Goal: Task Accomplishment & Management: Complete application form

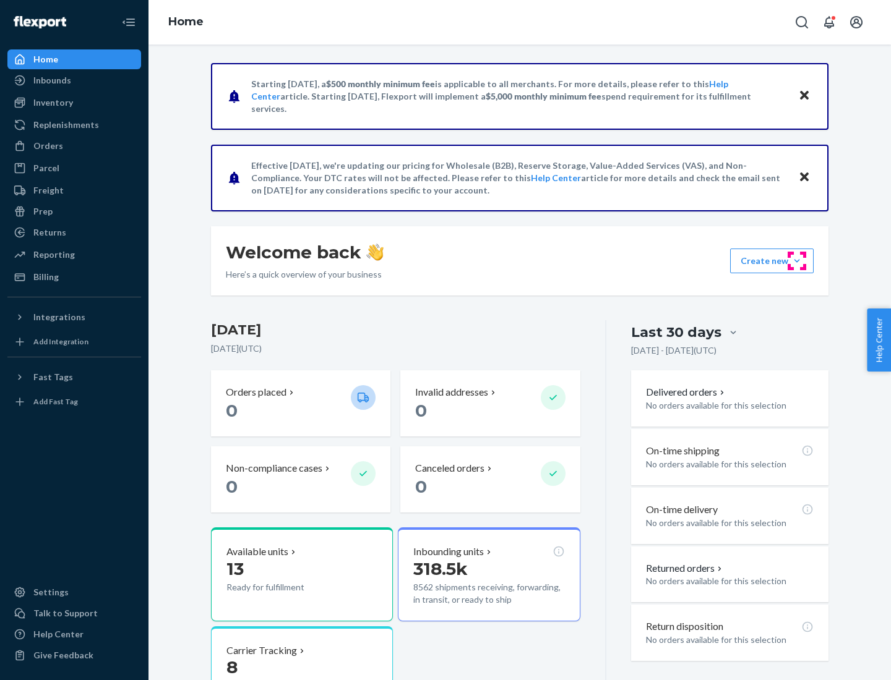
click at [797, 261] on button "Create new Create new inbound Create new order Create new product" at bounding box center [772, 261] width 84 height 25
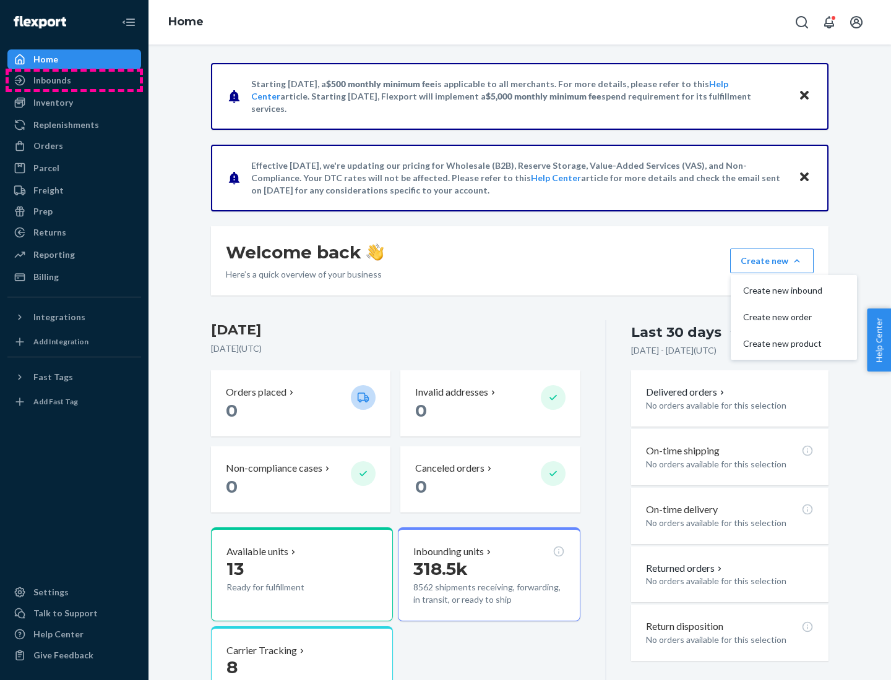
click at [74, 80] on div "Inbounds" at bounding box center [74, 80] width 131 height 17
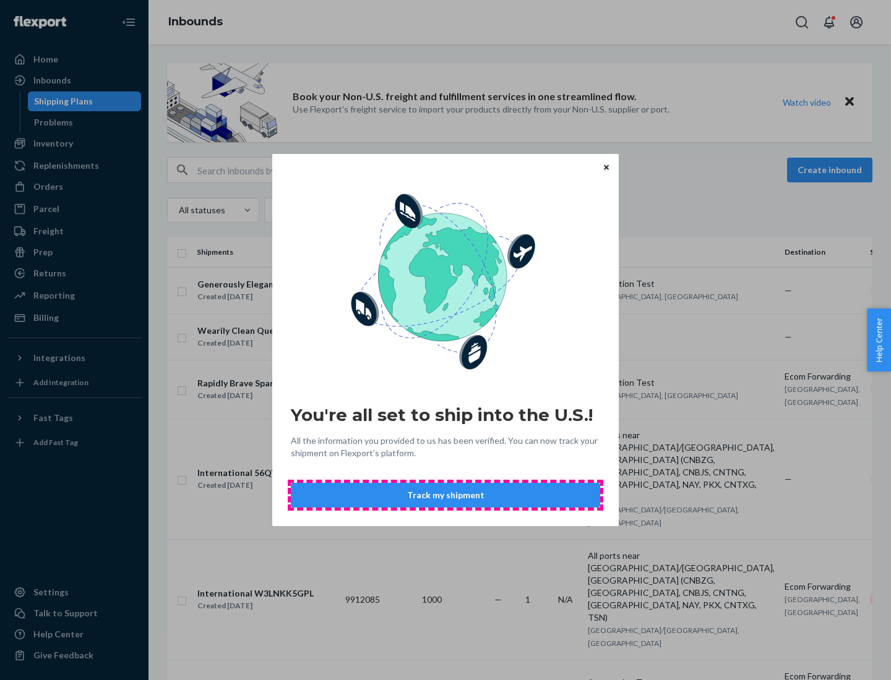
click at [445, 495] on button "Track my shipment" at bounding box center [445, 495] width 309 height 25
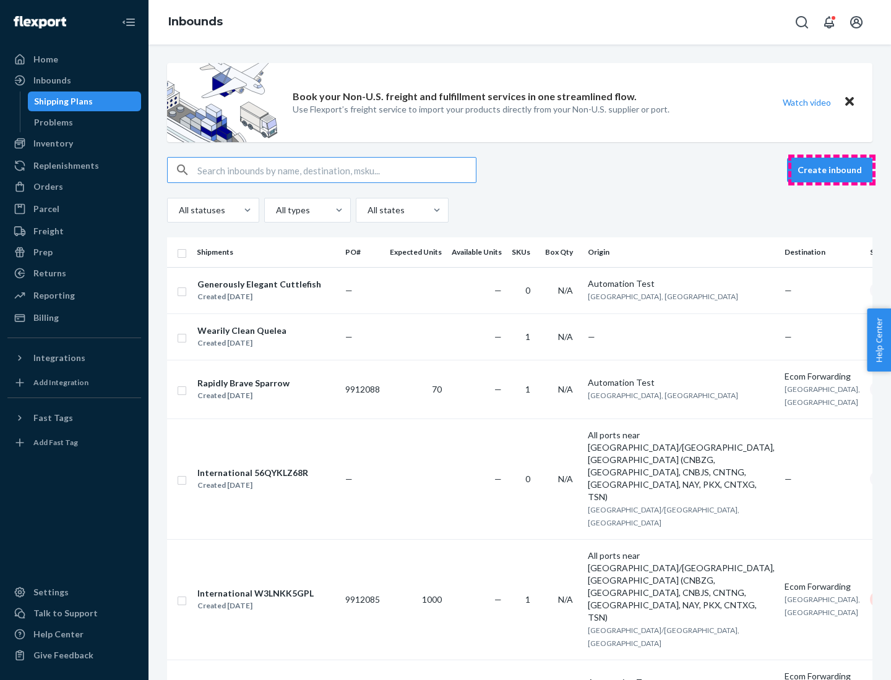
click at [831, 170] on button "Create inbound" at bounding box center [829, 170] width 85 height 25
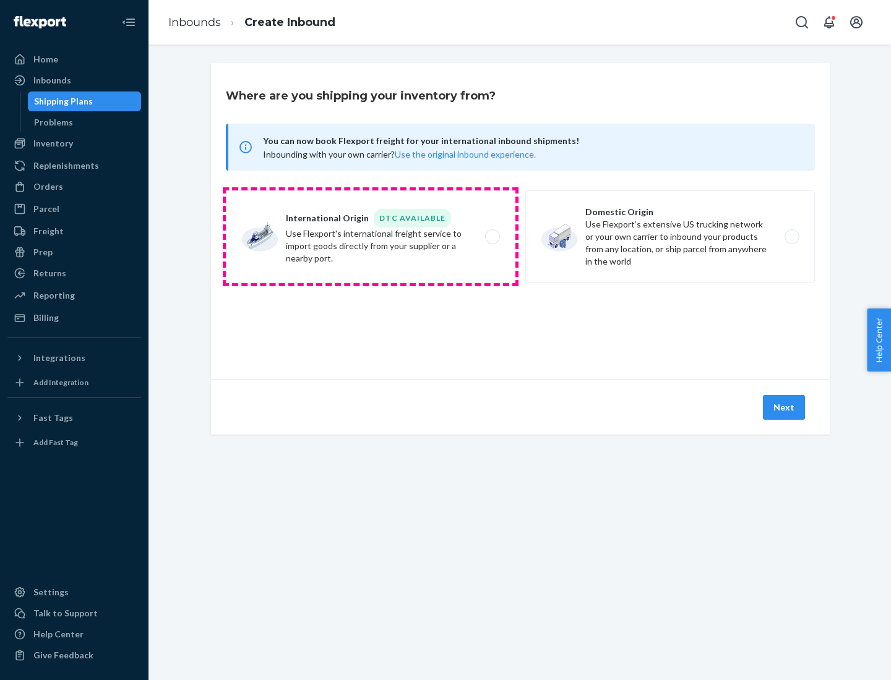
click at [371, 237] on label "International Origin DTC Available Use Flexport's international freight service…" at bounding box center [370, 237] width 289 height 93
click at [492, 237] on input "International Origin DTC Available Use Flexport's international freight service…" at bounding box center [496, 237] width 8 height 8
radio input "true"
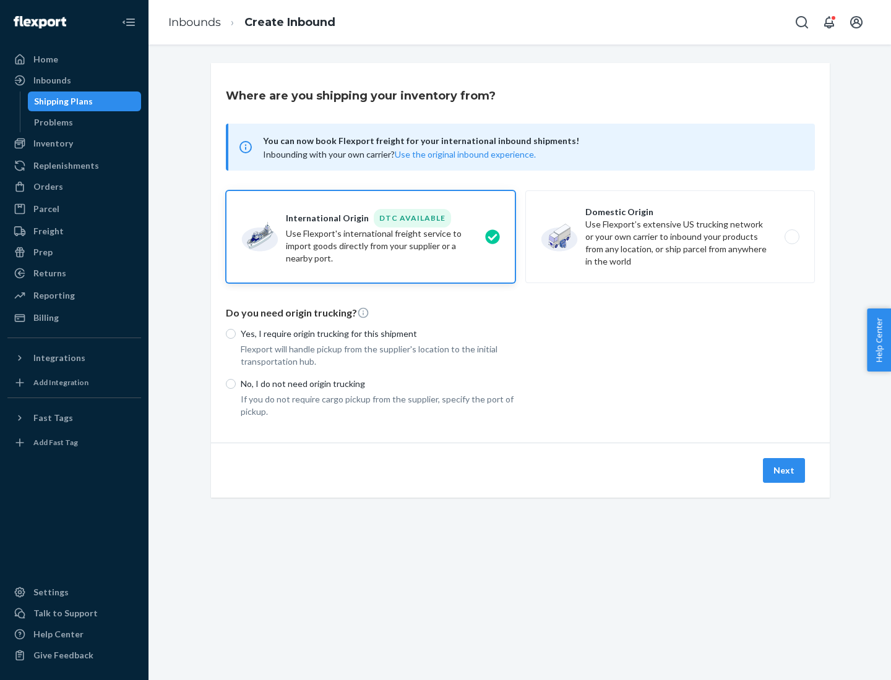
click at [378, 384] on p "No, I do not need origin trucking" at bounding box center [378, 384] width 275 height 12
click at [236, 384] on input "No, I do not need origin trucking" at bounding box center [231, 384] width 10 height 10
radio input "true"
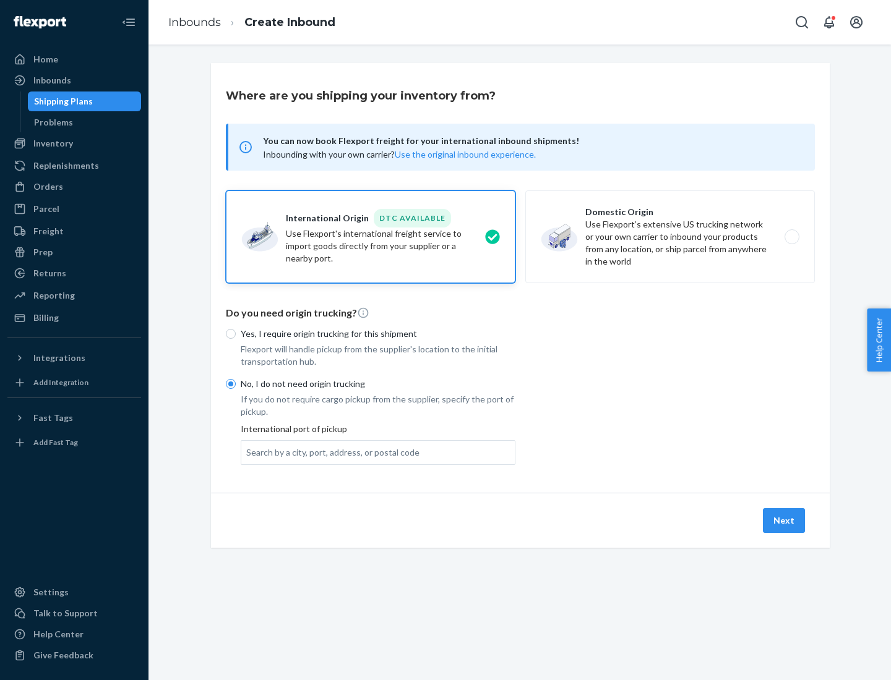
click at [330, 452] on div "Search by a city, port, address, or postal code" at bounding box center [332, 453] width 173 height 12
click at [247, 452] on input "Search by a city, port, address, or postal code" at bounding box center [246, 453] width 1 height 12
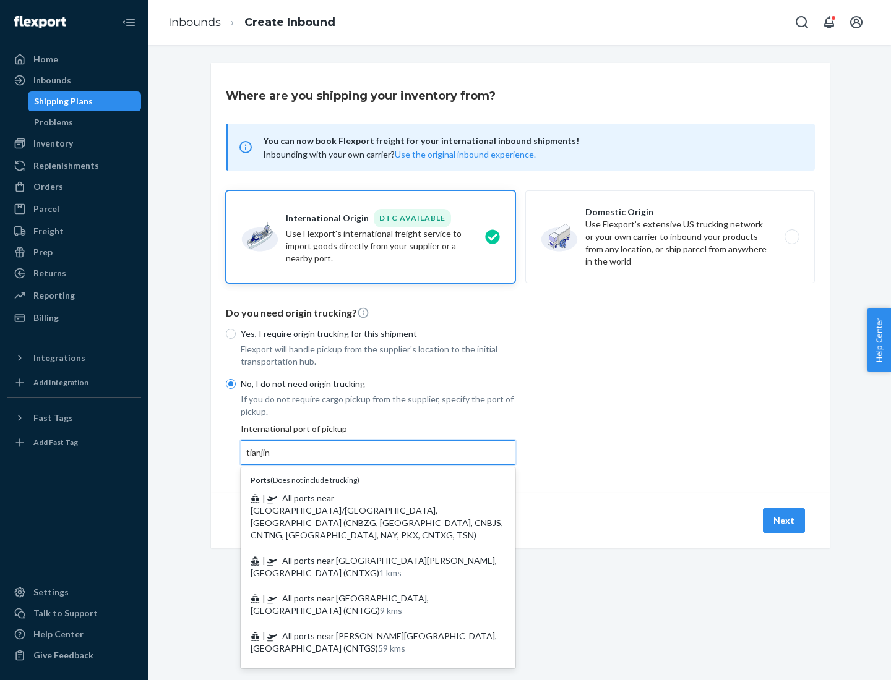
click at [366, 498] on span "| All ports near [GEOGRAPHIC_DATA]/[GEOGRAPHIC_DATA], [GEOGRAPHIC_DATA] (CNBZG,…" at bounding box center [377, 517] width 252 height 48
click at [272, 459] on input "tianjin" at bounding box center [258, 453] width 25 height 12
type input "All ports near [GEOGRAPHIC_DATA]/[GEOGRAPHIC_DATA], [GEOGRAPHIC_DATA] (CNBZG, […"
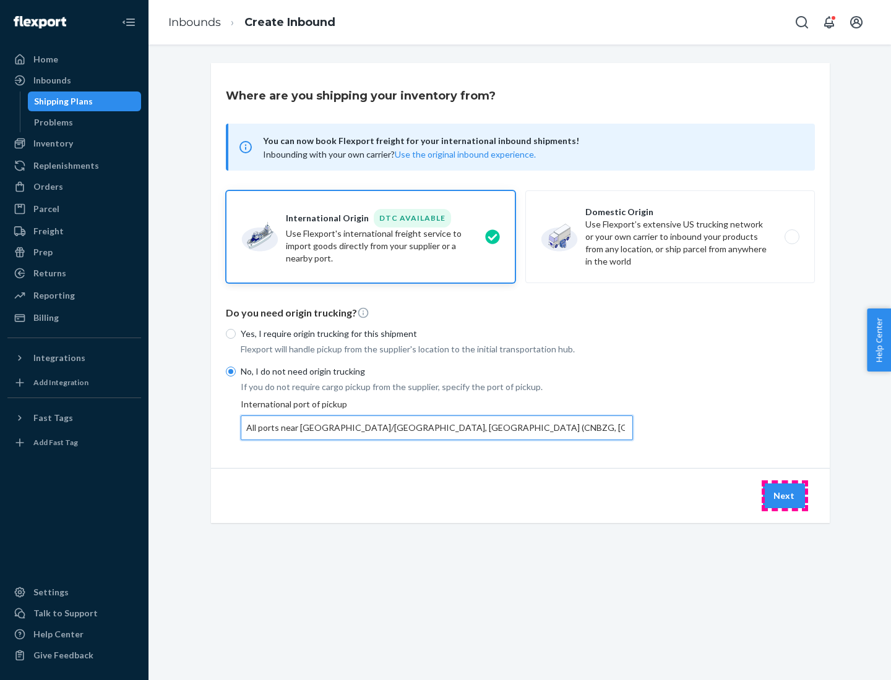
click at [784, 495] on button "Next" at bounding box center [784, 496] width 42 height 25
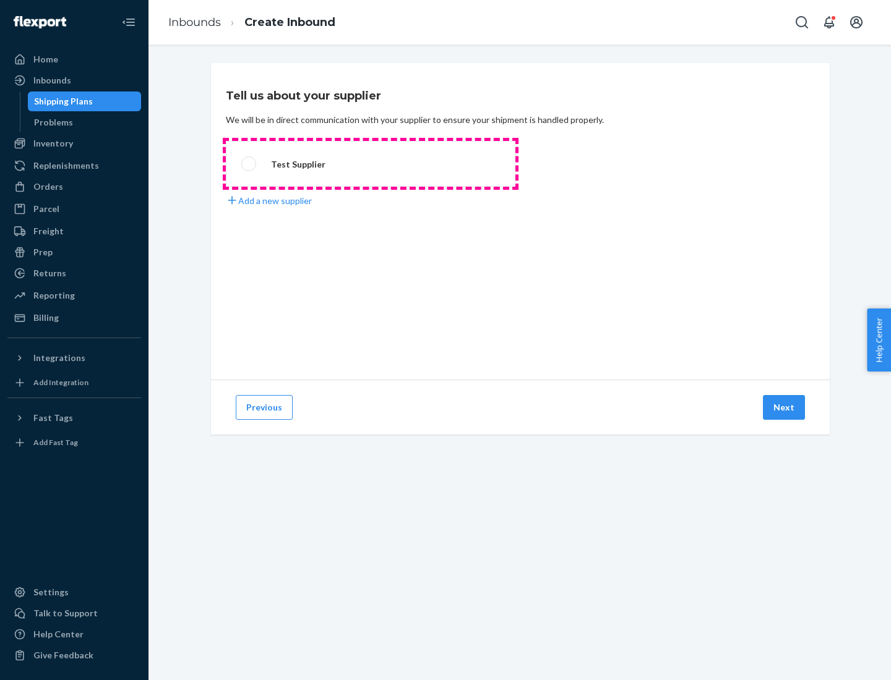
click at [371, 164] on label "Test Supplier" at bounding box center [370, 164] width 289 height 46
click at [249, 164] on input "Test Supplier" at bounding box center [245, 164] width 8 height 8
radio input "true"
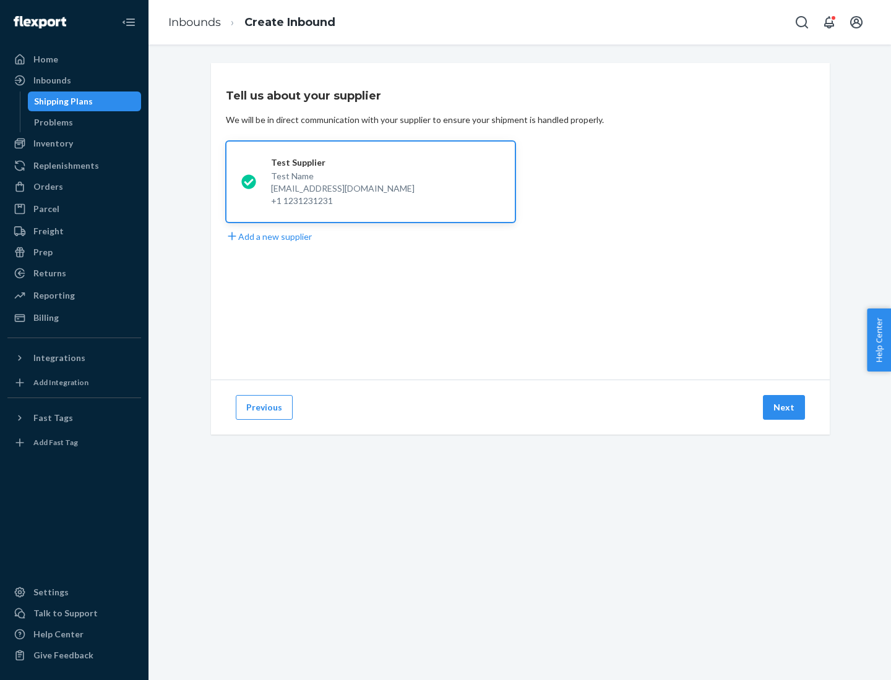
click at [784, 408] on button "Next" at bounding box center [784, 407] width 42 height 25
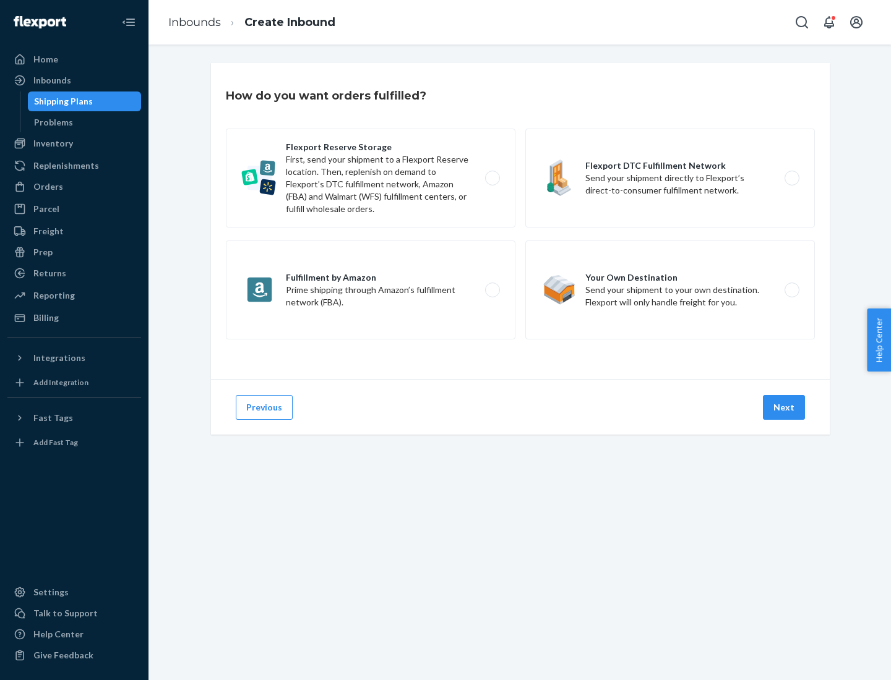
click at [371, 178] on label "Flexport Reserve Storage First, send your shipment to a Flexport Reserve locati…" at bounding box center [370, 178] width 289 height 99
click at [492, 178] on input "Flexport Reserve Storage First, send your shipment to a Flexport Reserve locati…" at bounding box center [496, 178] width 8 height 8
radio input "true"
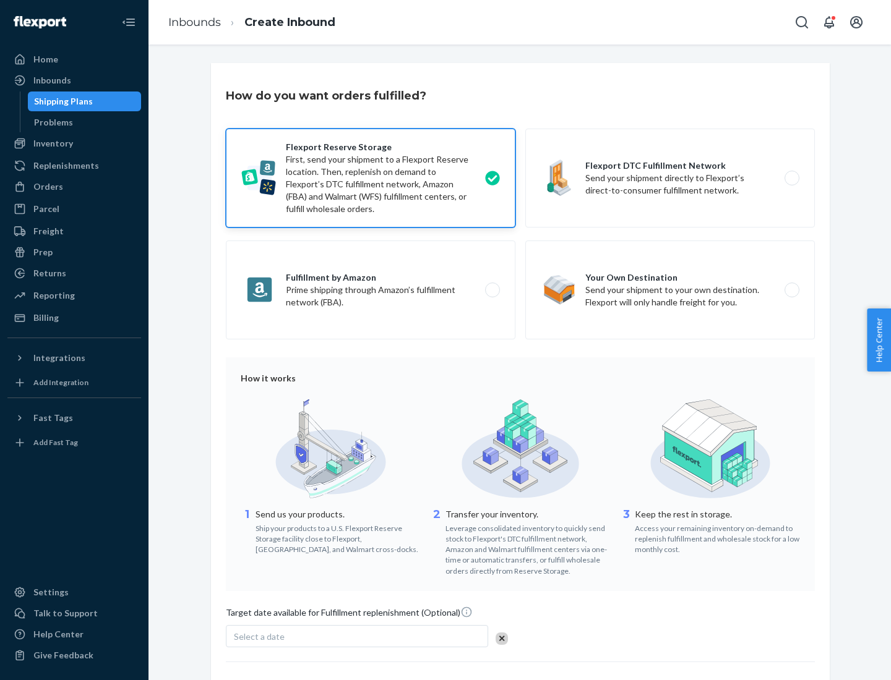
scroll to position [101, 0]
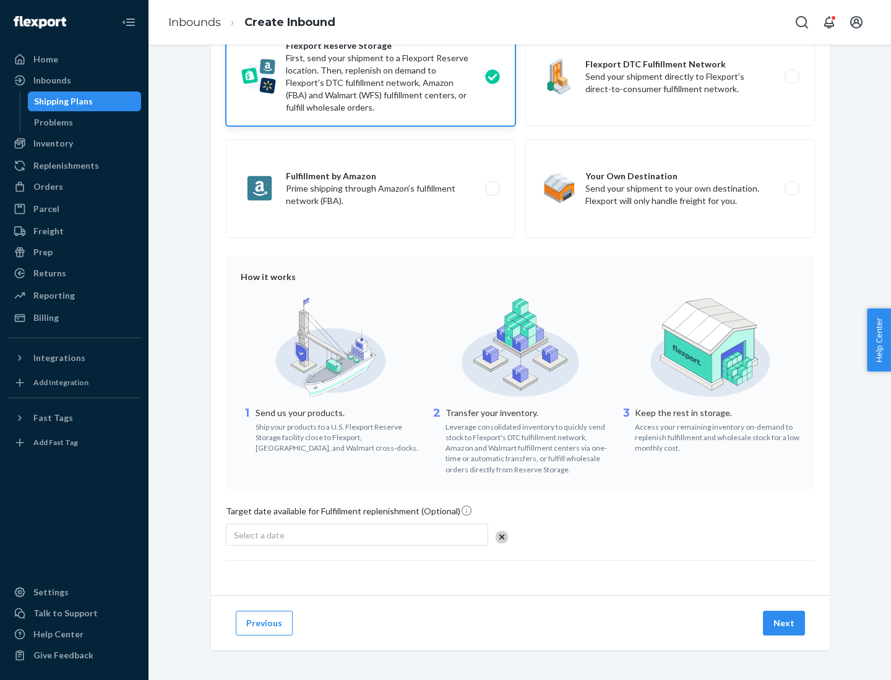
click at [784, 623] on button "Next" at bounding box center [784, 623] width 42 height 25
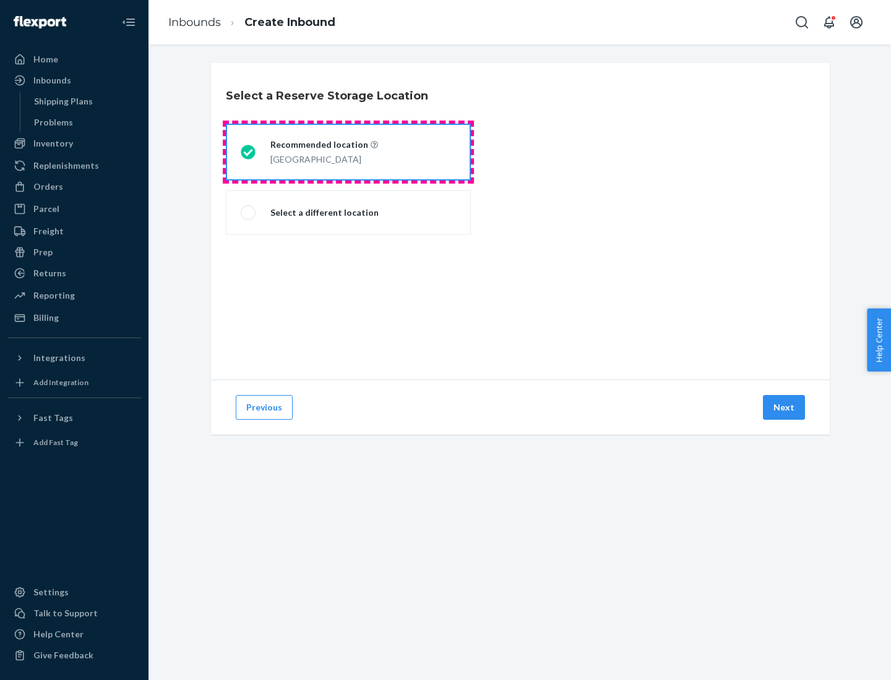
click at [348, 152] on div "[GEOGRAPHIC_DATA]" at bounding box center [324, 158] width 108 height 15
click at [249, 152] on input "Recommended location [GEOGRAPHIC_DATA]" at bounding box center [245, 152] width 8 height 8
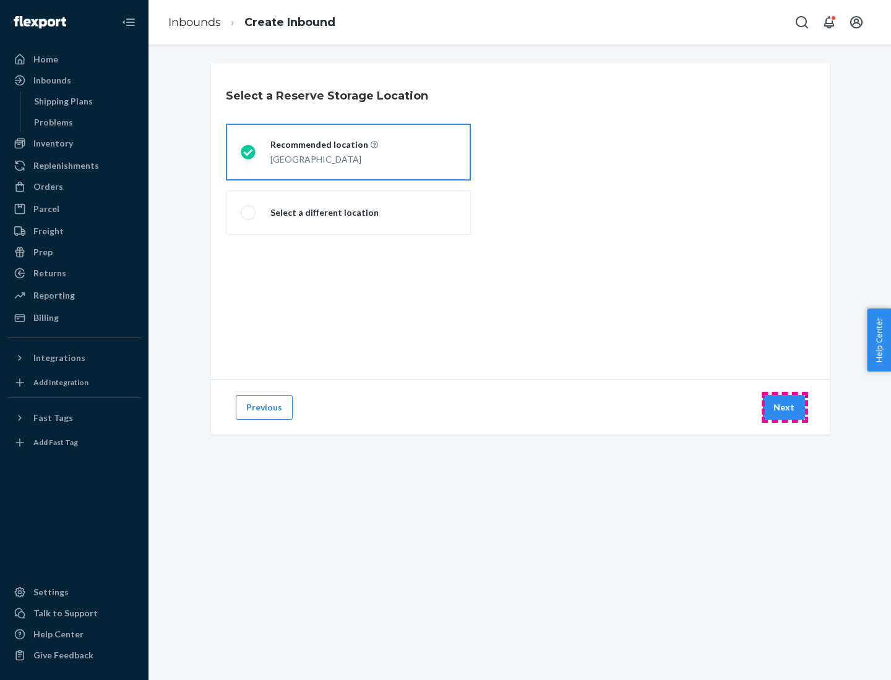
click at [784, 408] on button "Next" at bounding box center [784, 407] width 42 height 25
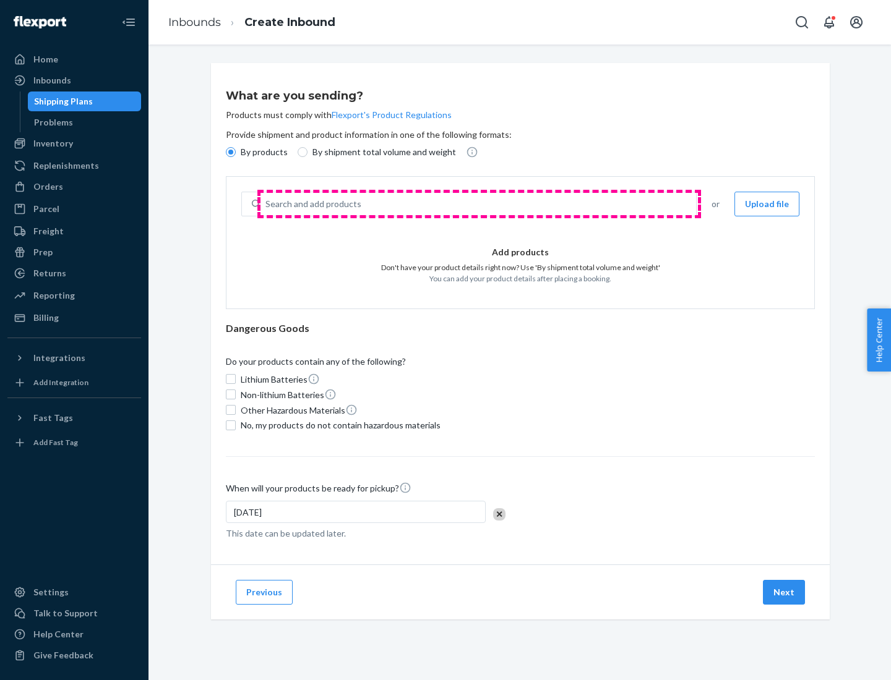
click at [479, 204] on div "Search and add products" at bounding box center [477, 204] width 435 height 22
click at [267, 204] on input "Search and add products" at bounding box center [265, 204] width 1 height 12
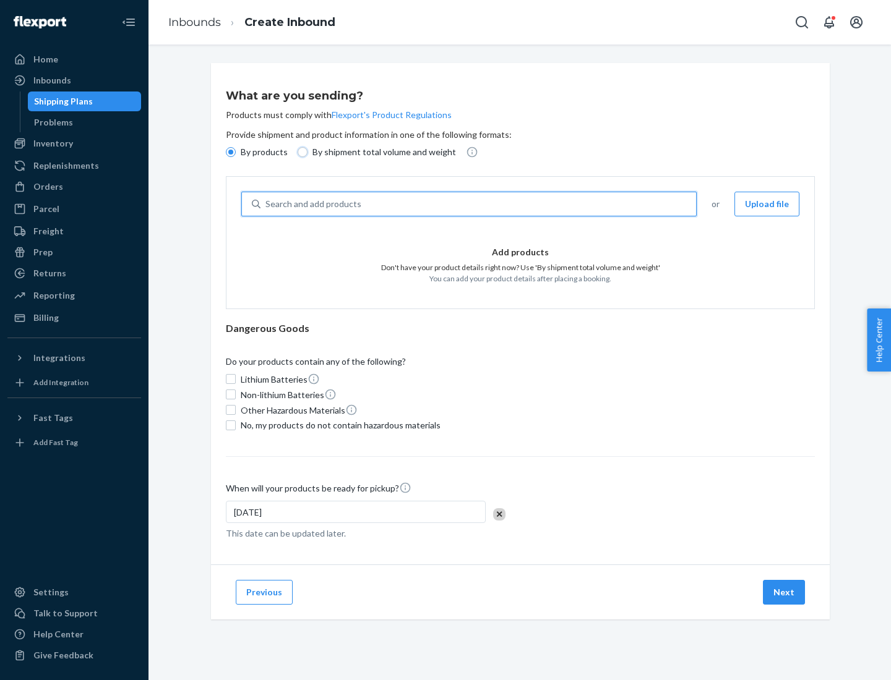
click at [301, 152] on input "By shipment total volume and weight" at bounding box center [303, 152] width 10 height 10
radio input "true"
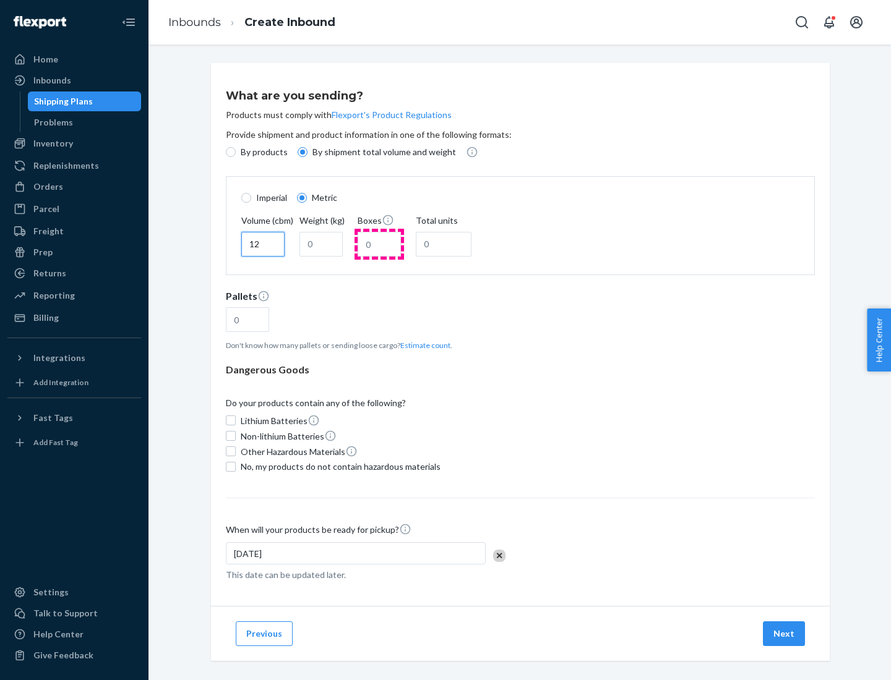
type input "12"
type input "22"
type input "222"
type input "121"
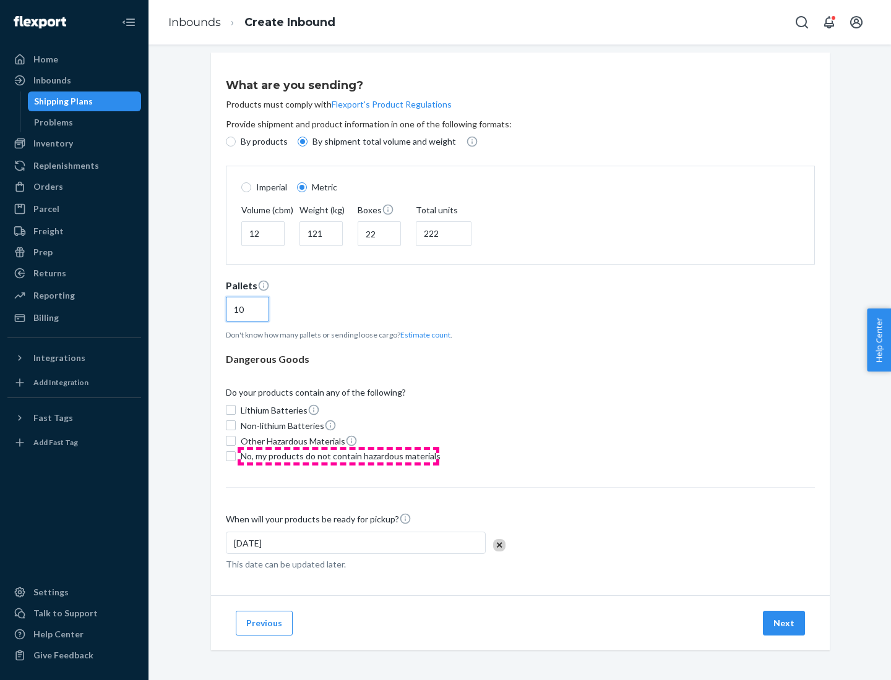
type input "10"
click at [338, 456] on span "No, my products do not contain hazardous materials" at bounding box center [341, 456] width 200 height 12
click at [236, 456] on input "No, my products do not contain hazardous materials" at bounding box center [231, 457] width 10 height 10
checkbox input "true"
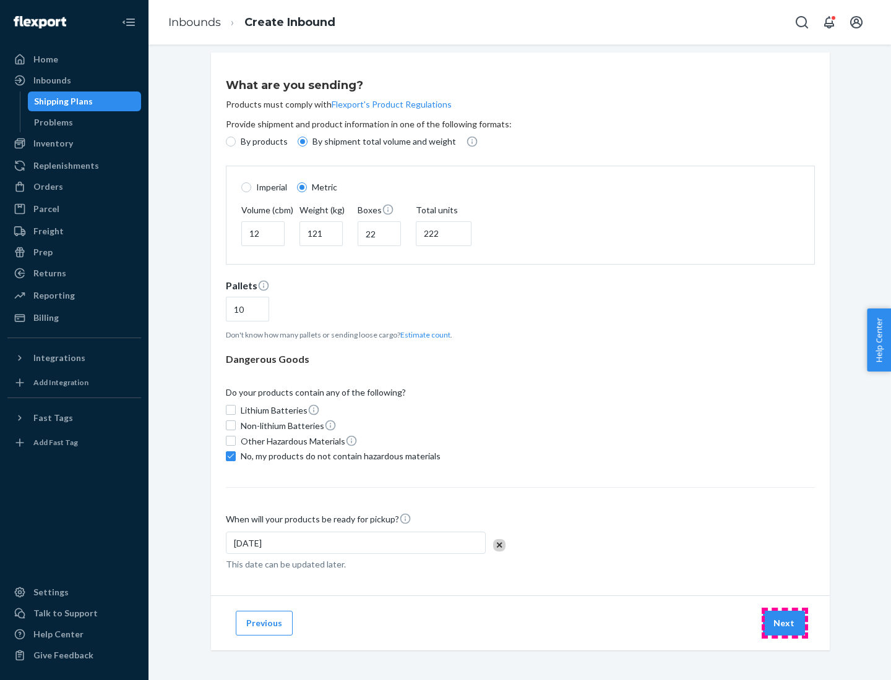
click at [784, 623] on button "Next" at bounding box center [784, 623] width 42 height 25
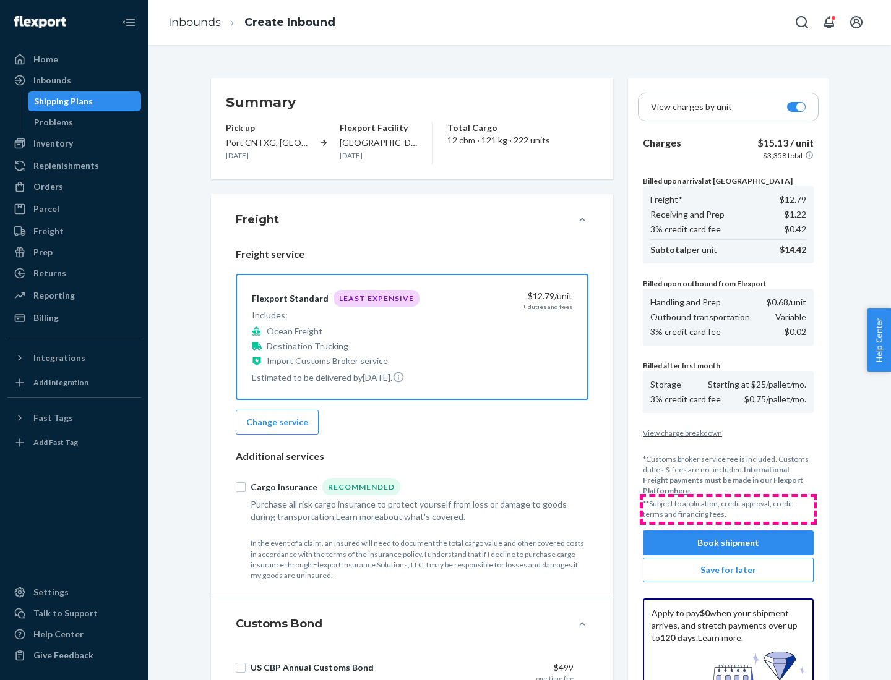
scroll to position [181, 0]
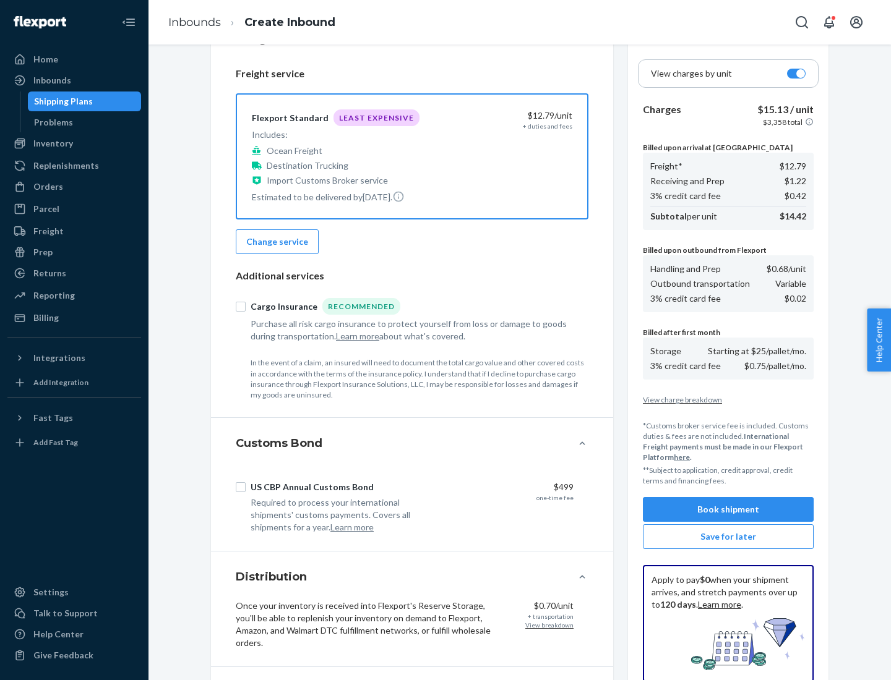
click at [728, 510] on button "Book shipment" at bounding box center [728, 509] width 171 height 25
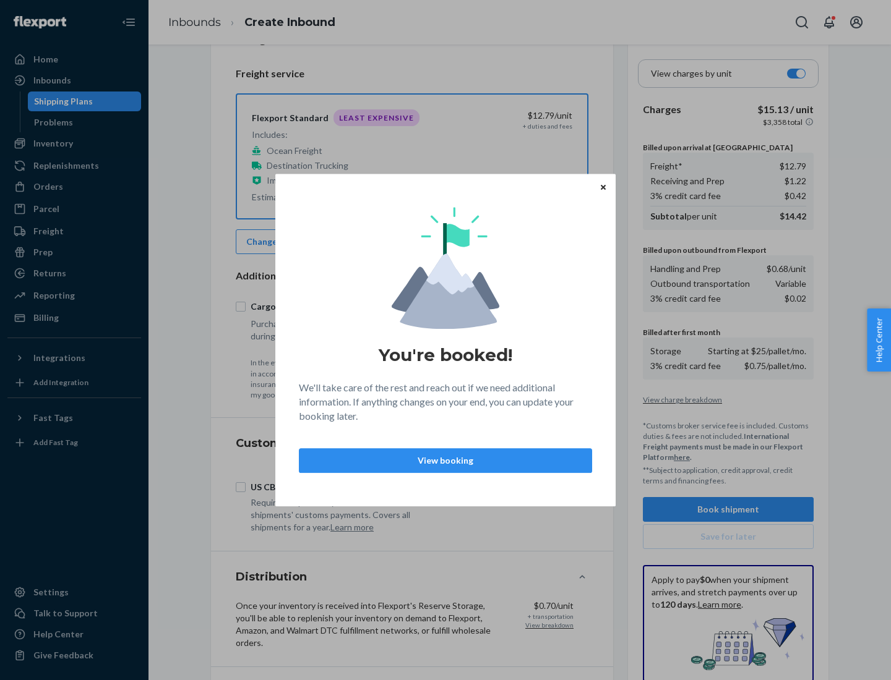
click at [445, 460] on p "View booking" at bounding box center [445, 461] width 272 height 12
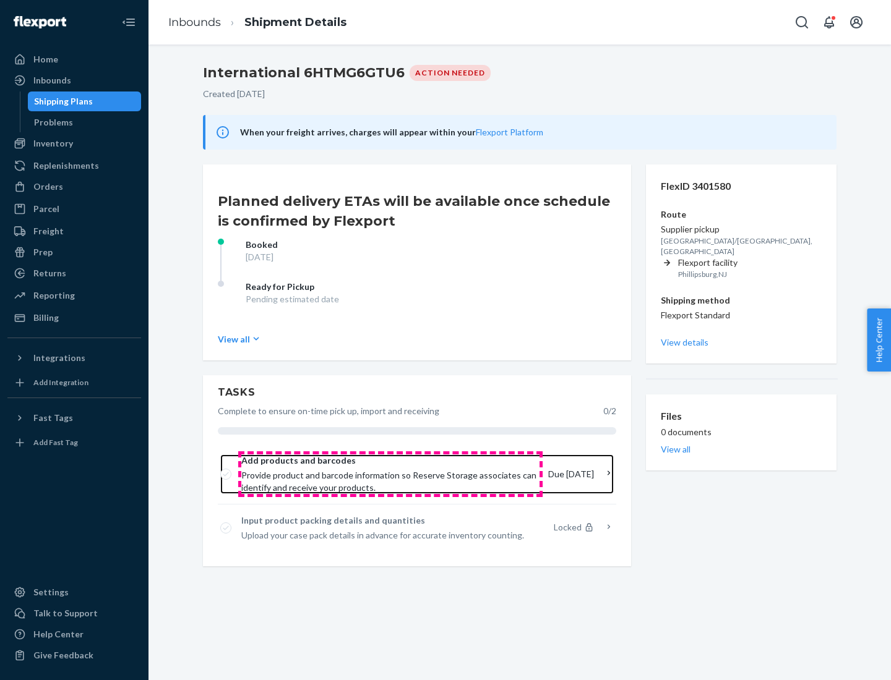
click at [390, 474] on span "Provide product and barcode information so Reserve Storage associates can ident…" at bounding box center [389, 482] width 297 height 25
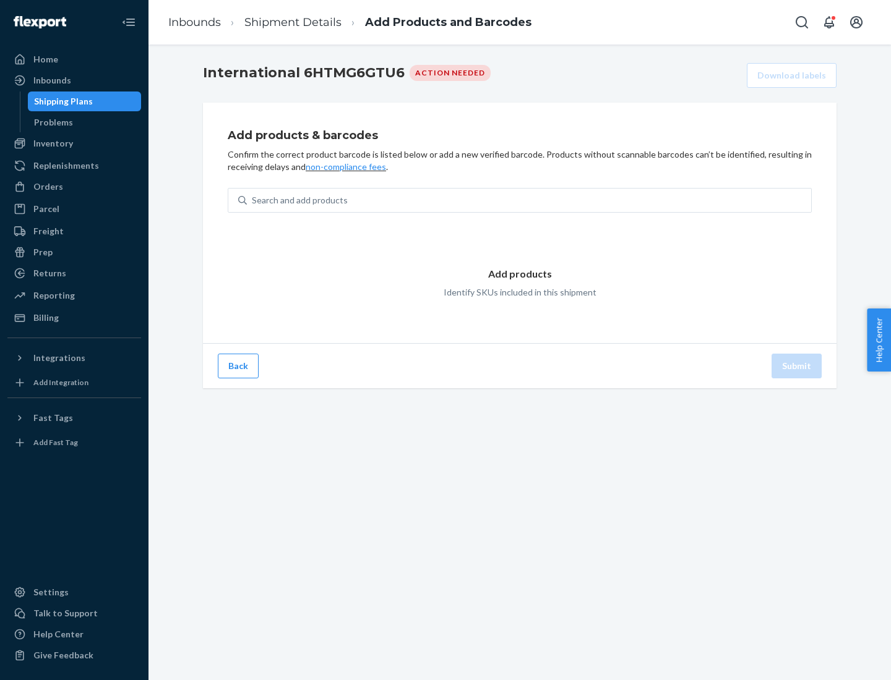
click at [529, 200] on div "Search and add products" at bounding box center [529, 200] width 564 height 22
click at [253, 200] on input "Search and add products" at bounding box center [252, 200] width 1 height 12
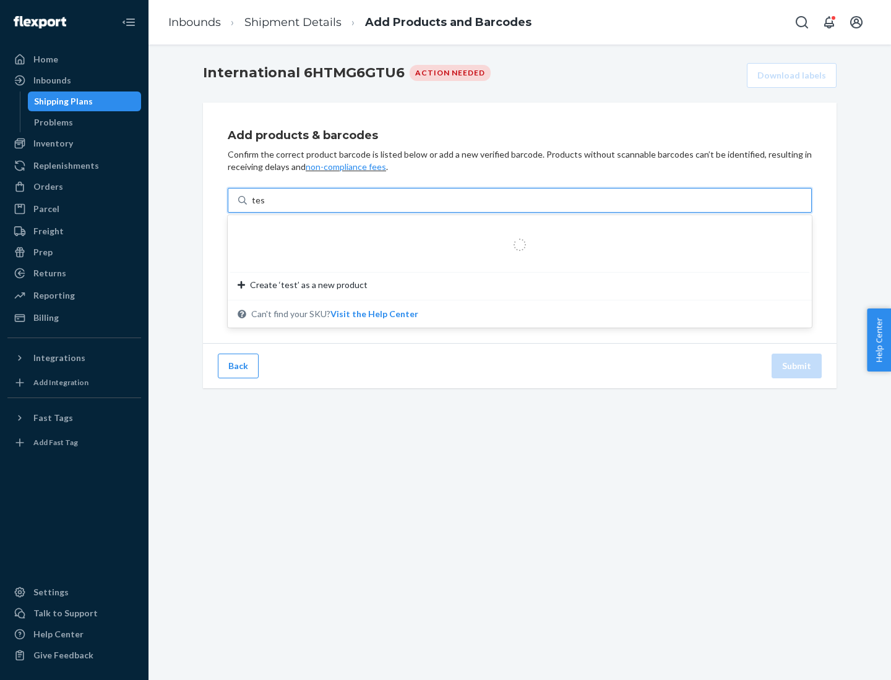
type input "test"
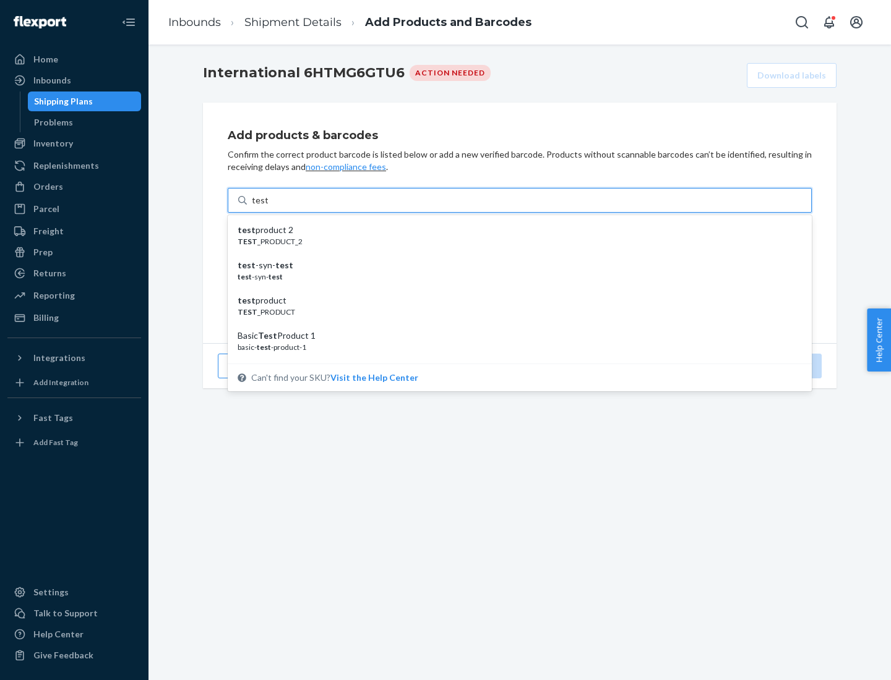
scroll to position [46, 0]
click at [515, 289] on div "Basic Test Product 1" at bounding box center [515, 289] width 554 height 12
click at [268, 207] on input "test" at bounding box center [260, 200] width 16 height 12
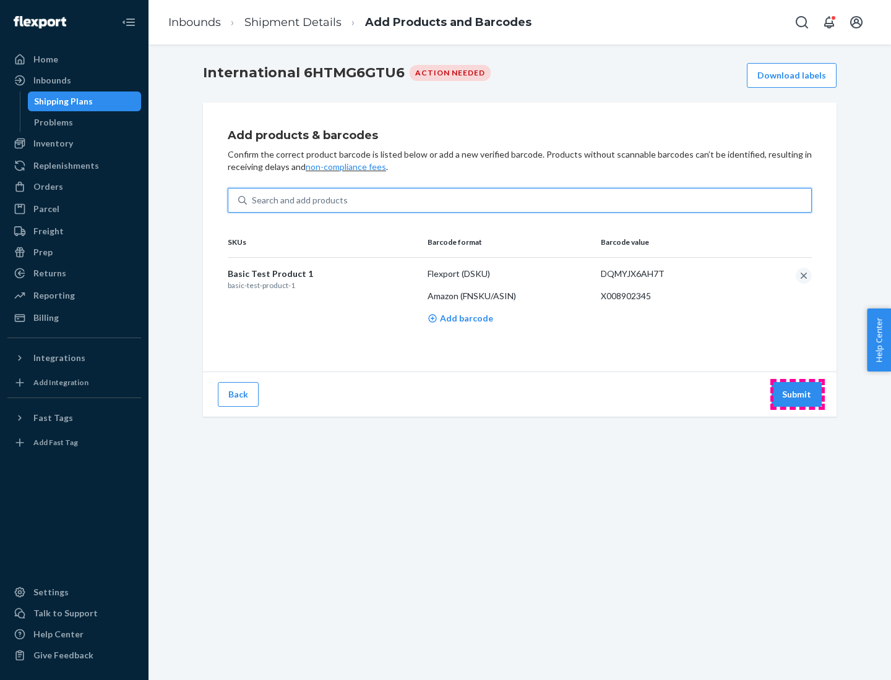
click at [797, 394] on button "Submit" at bounding box center [796, 394] width 50 height 25
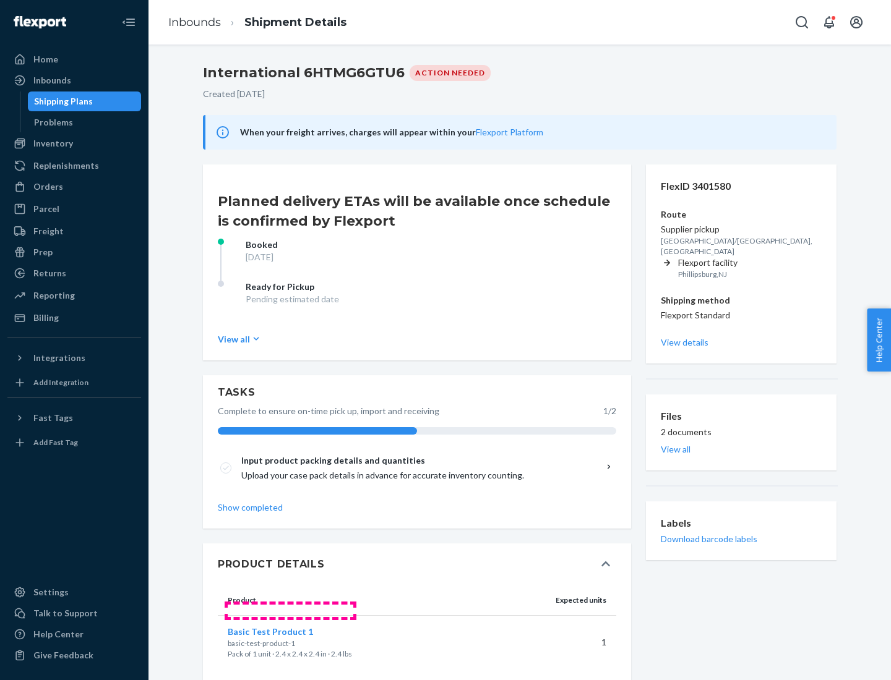
scroll to position [21, 0]
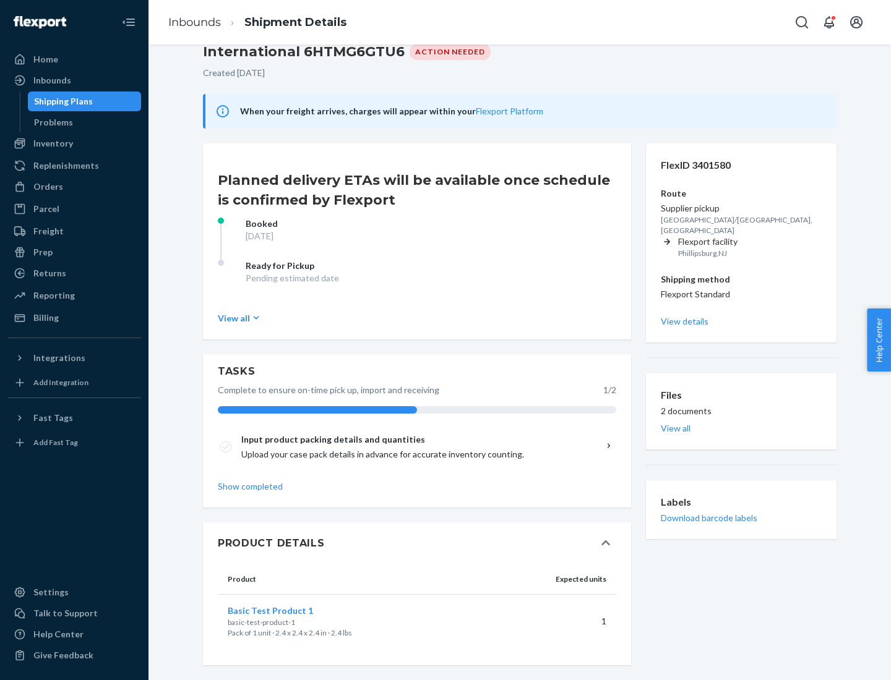
click at [290, 611] on span "Basic Test Product 1" at bounding box center [270, 611] width 85 height 11
